Goal: Task Accomplishment & Management: Use online tool/utility

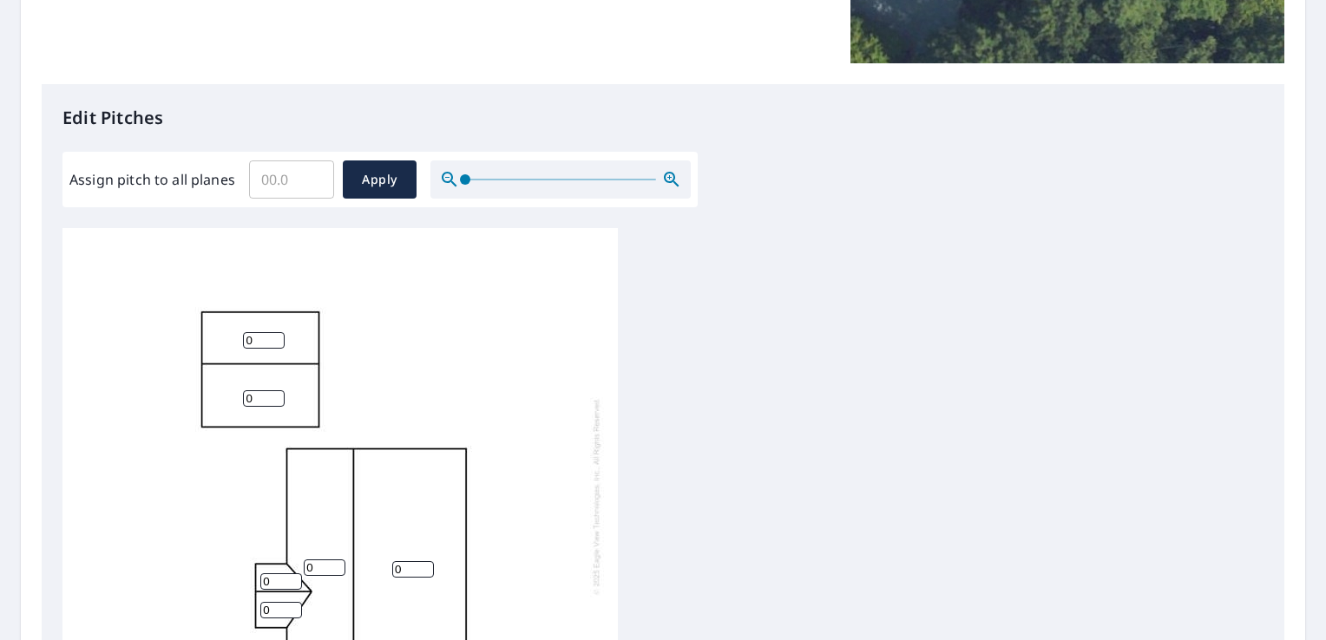
scroll to position [389, 0]
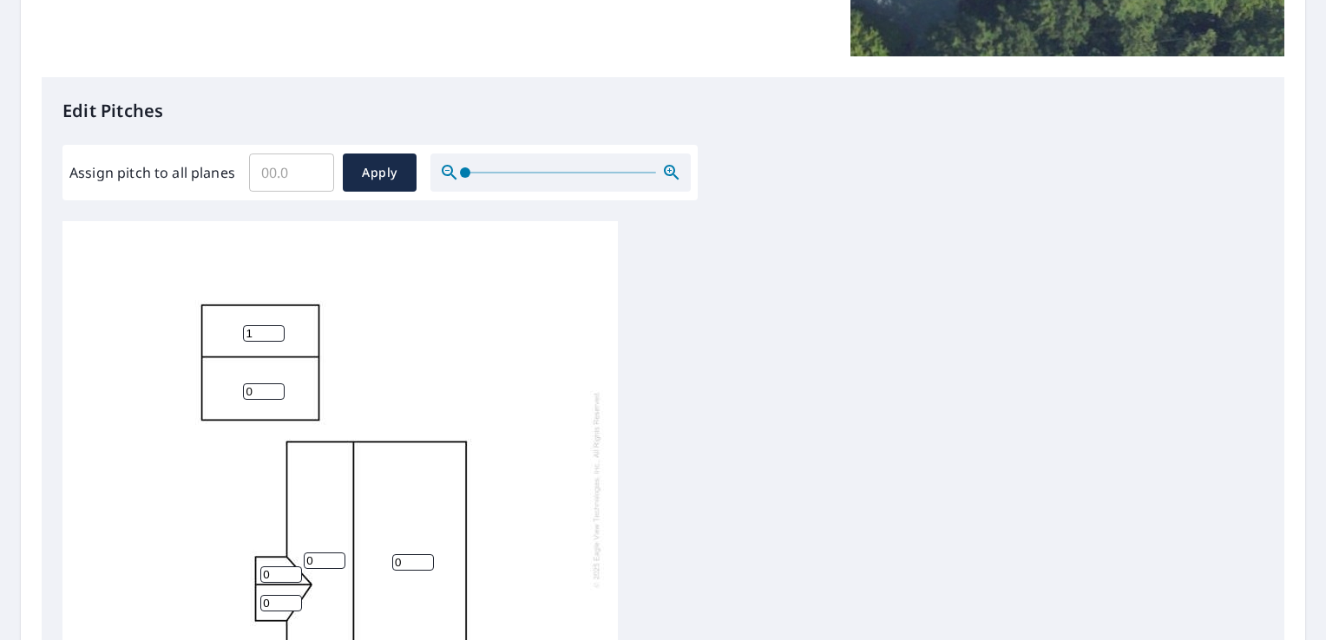
click at [272, 325] on input "1" at bounding box center [264, 333] width 42 height 16
click at [275, 325] on input "4" at bounding box center [264, 333] width 42 height 16
click at [275, 325] on input "5" at bounding box center [264, 333] width 42 height 16
type input "6"
click at [275, 325] on input "6" at bounding box center [264, 333] width 42 height 16
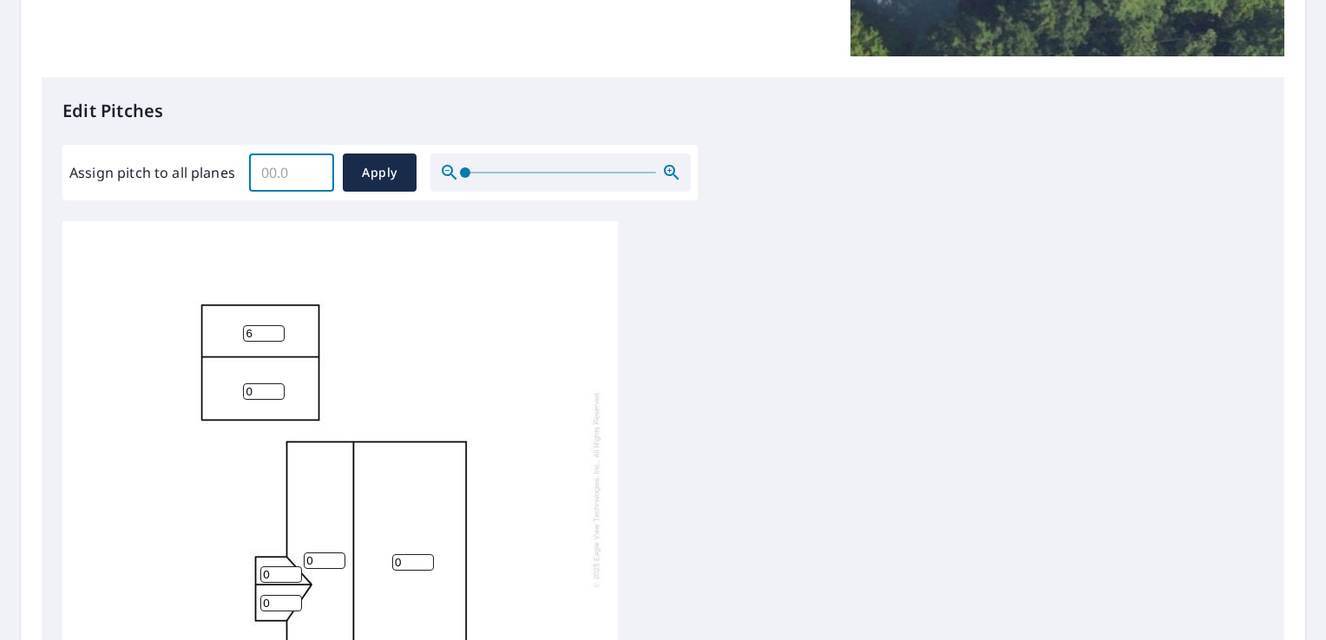
click at [316, 187] on input "Assign pitch to all planes" at bounding box center [291, 172] width 85 height 49
type input "6"
click at [360, 179] on span "Apply" at bounding box center [380, 173] width 46 height 22
type input "6"
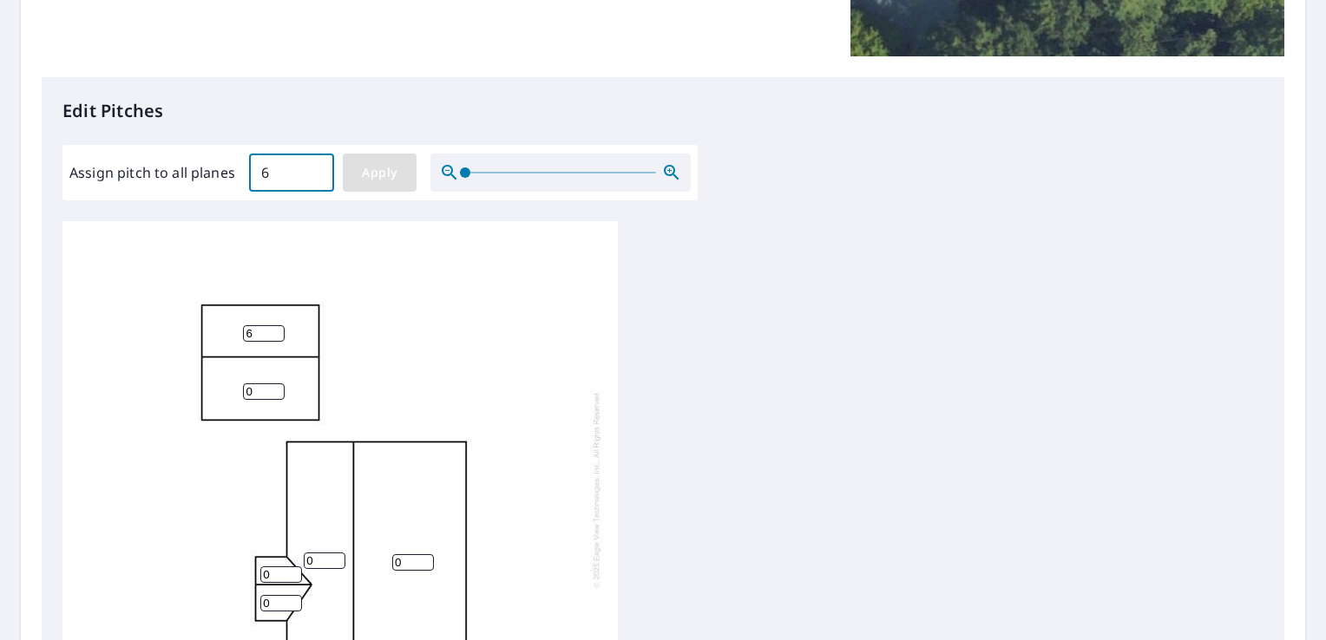
type input "6"
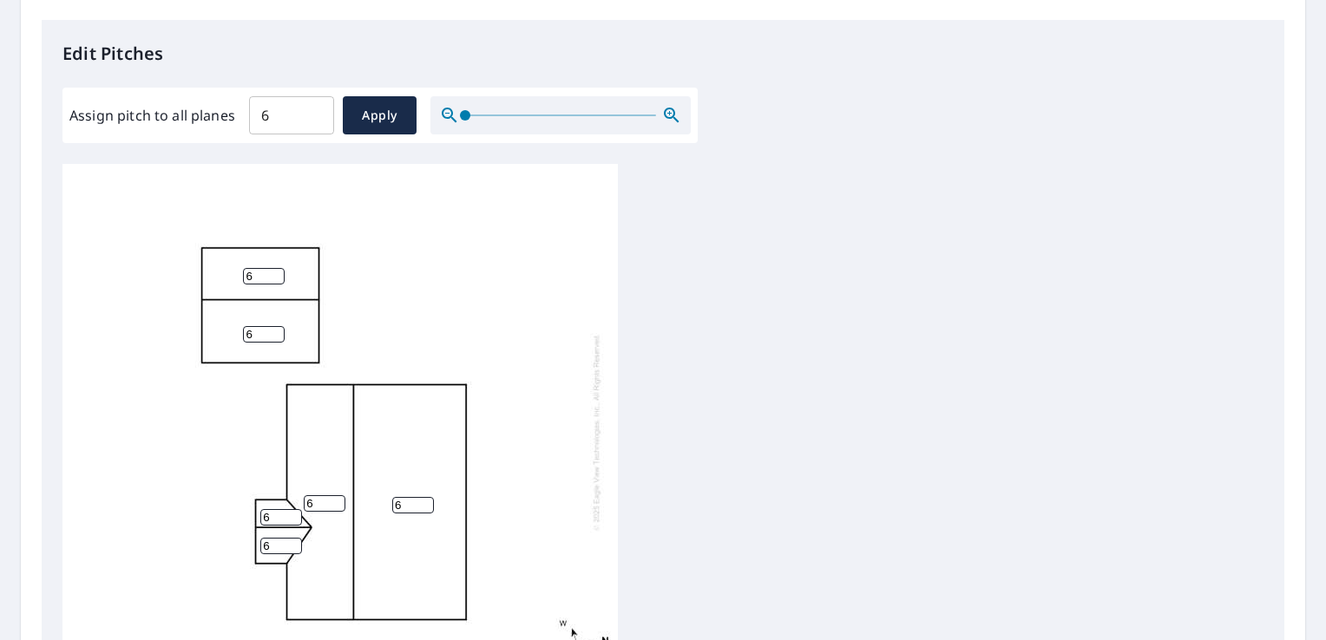
scroll to position [524, 0]
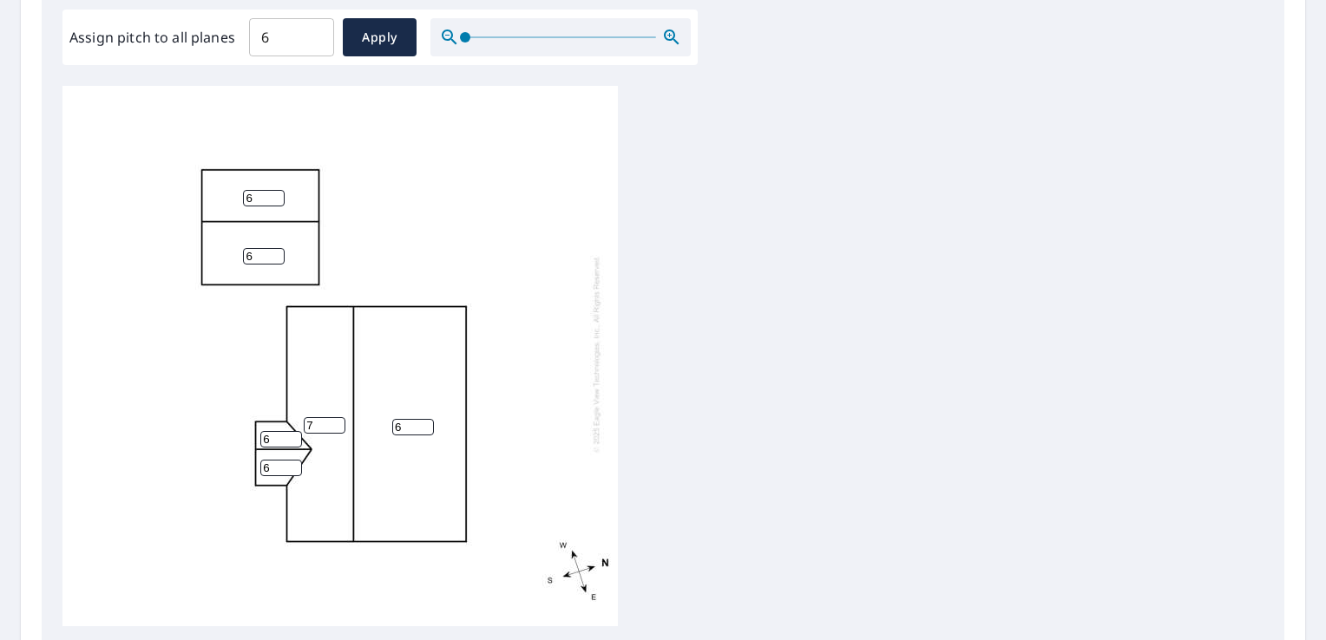
click at [337, 417] on input "7" at bounding box center [325, 425] width 42 height 16
click at [337, 417] on input "8" at bounding box center [325, 425] width 42 height 16
click at [336, 417] on input "7" at bounding box center [325, 425] width 42 height 16
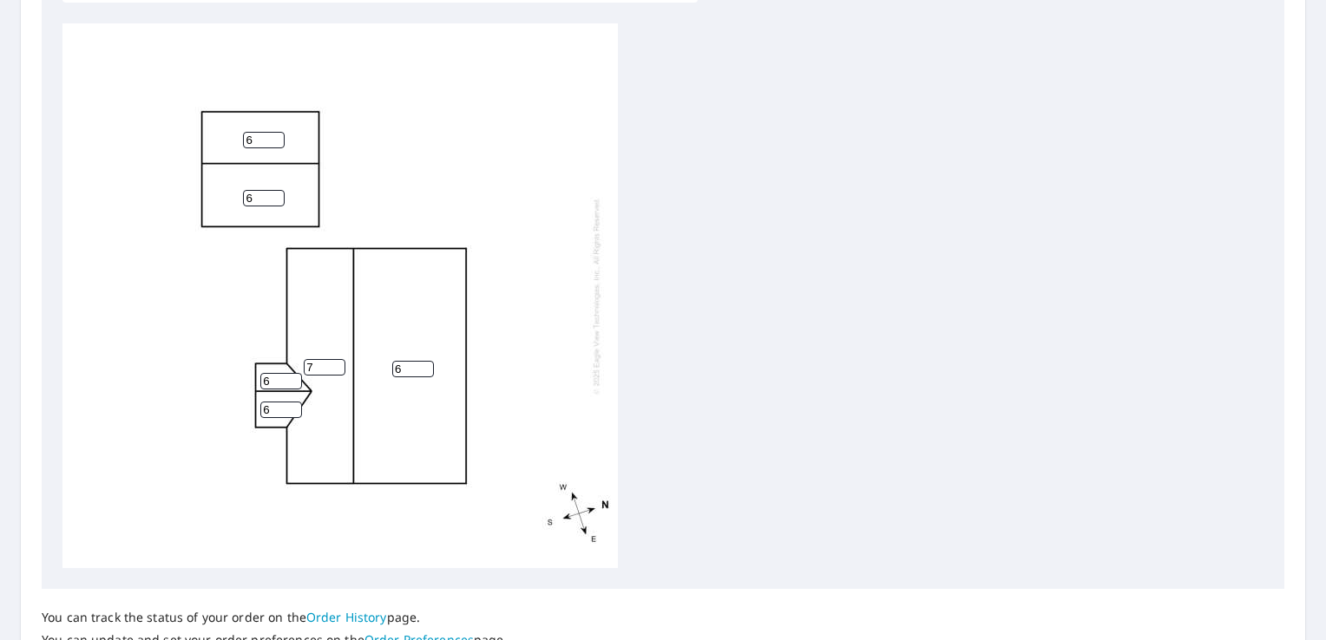
scroll to position [588, 0]
type input "8"
click at [335, 358] on input "8" at bounding box center [325, 365] width 42 height 16
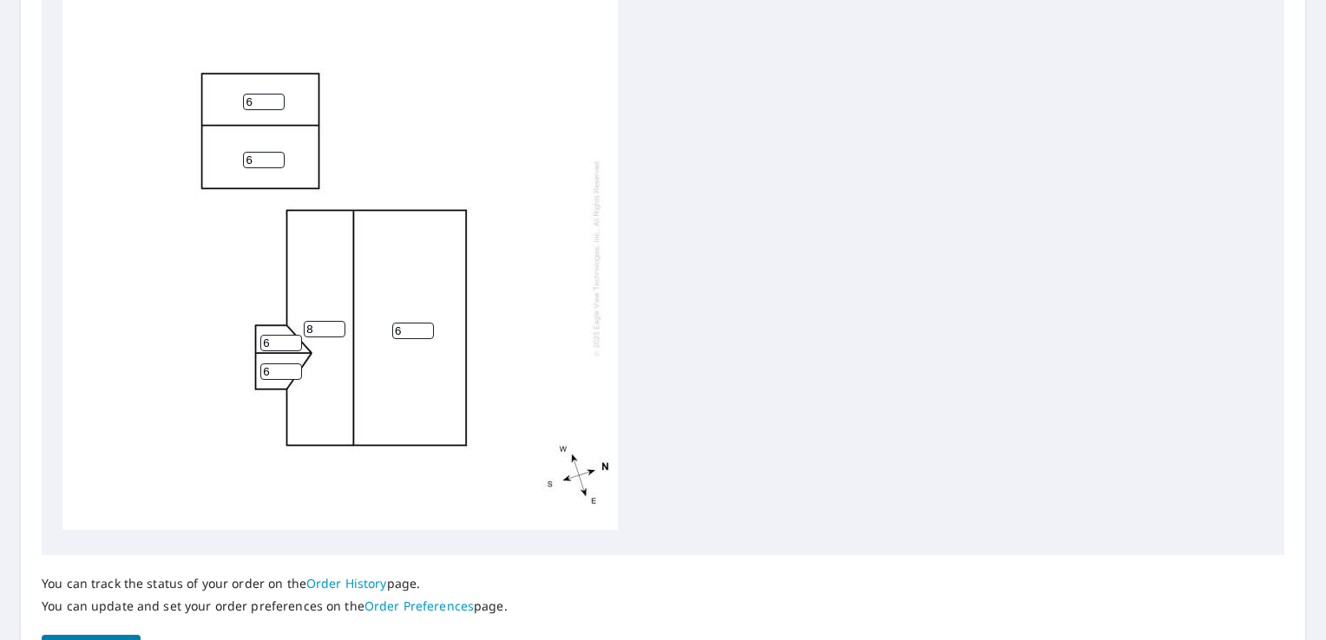
scroll to position [732, 0]
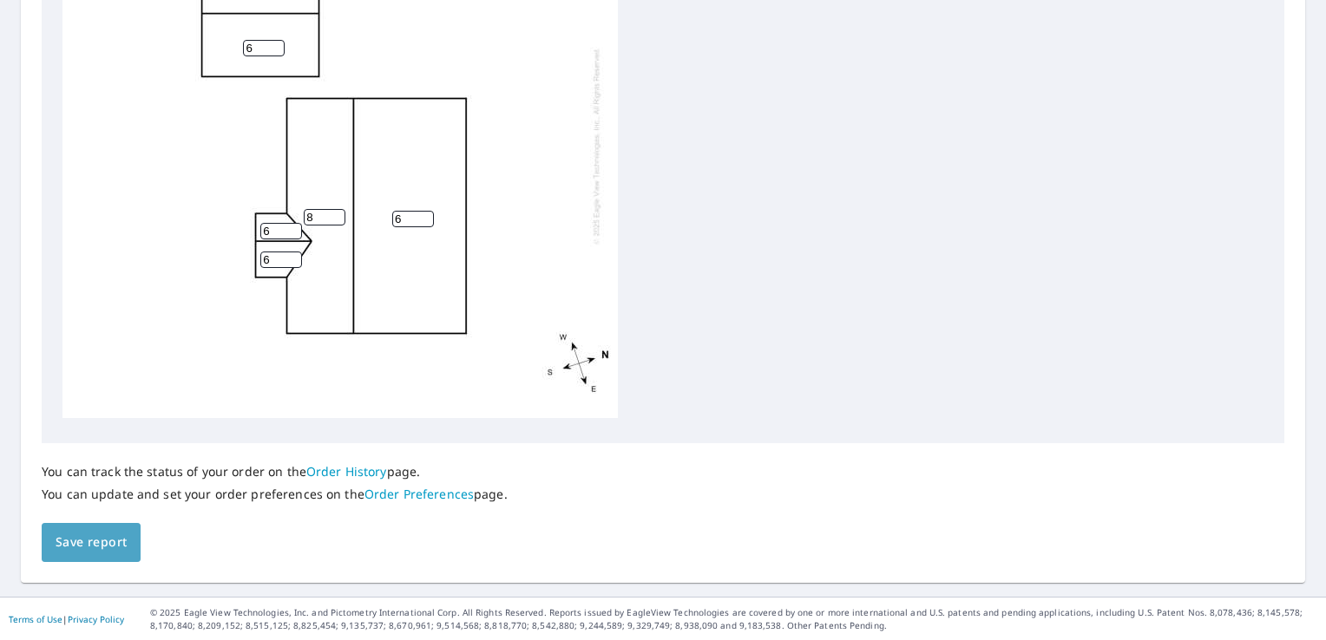
click at [67, 538] on span "Save report" at bounding box center [91, 543] width 71 height 22
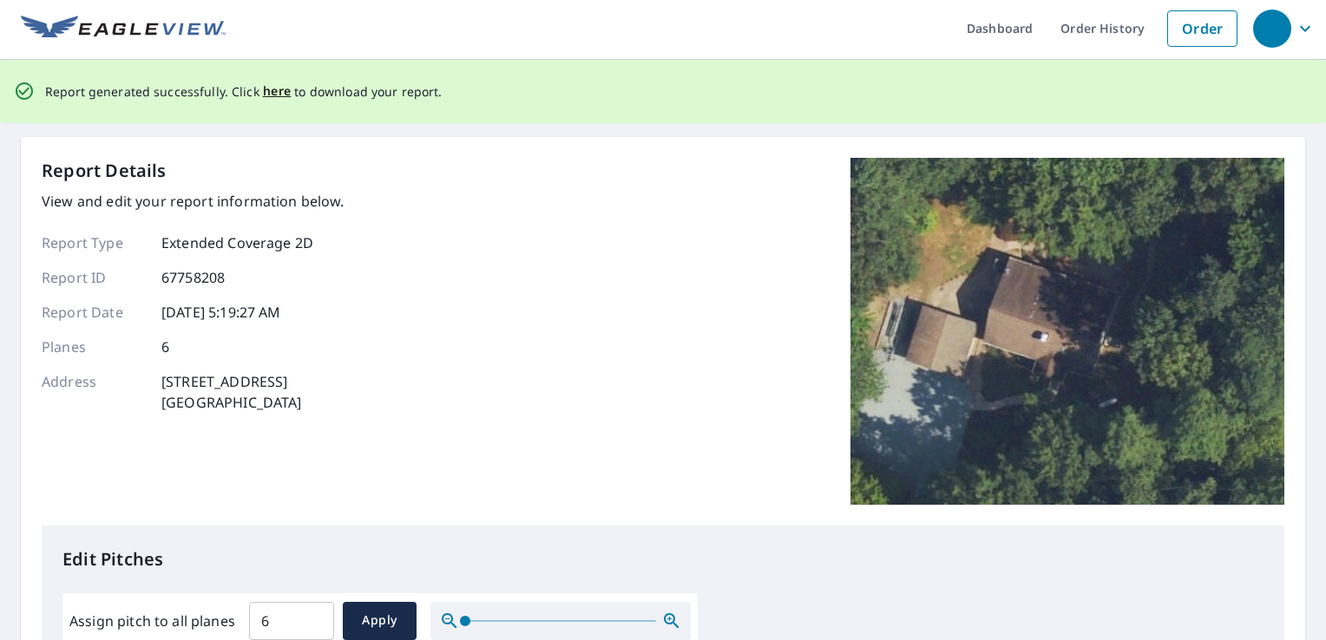
scroll to position [0, 0]
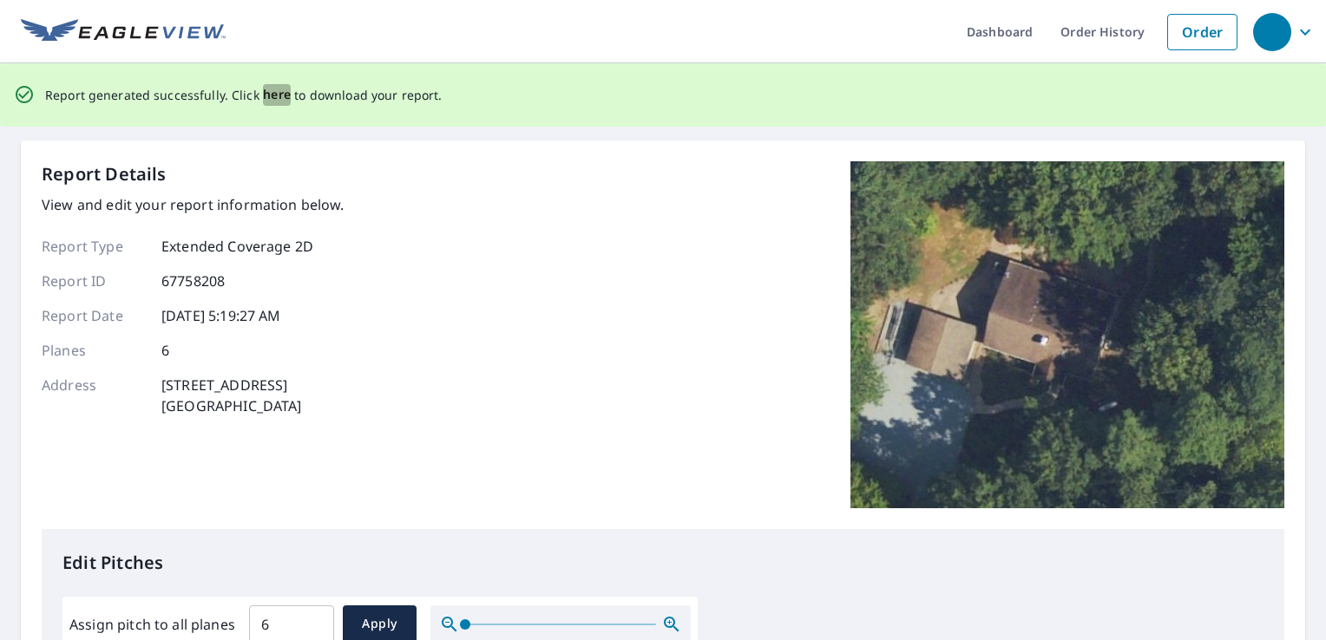
click at [275, 95] on span "here" at bounding box center [277, 95] width 29 height 22
